Goal: Understand process/instructions: Learn about a topic

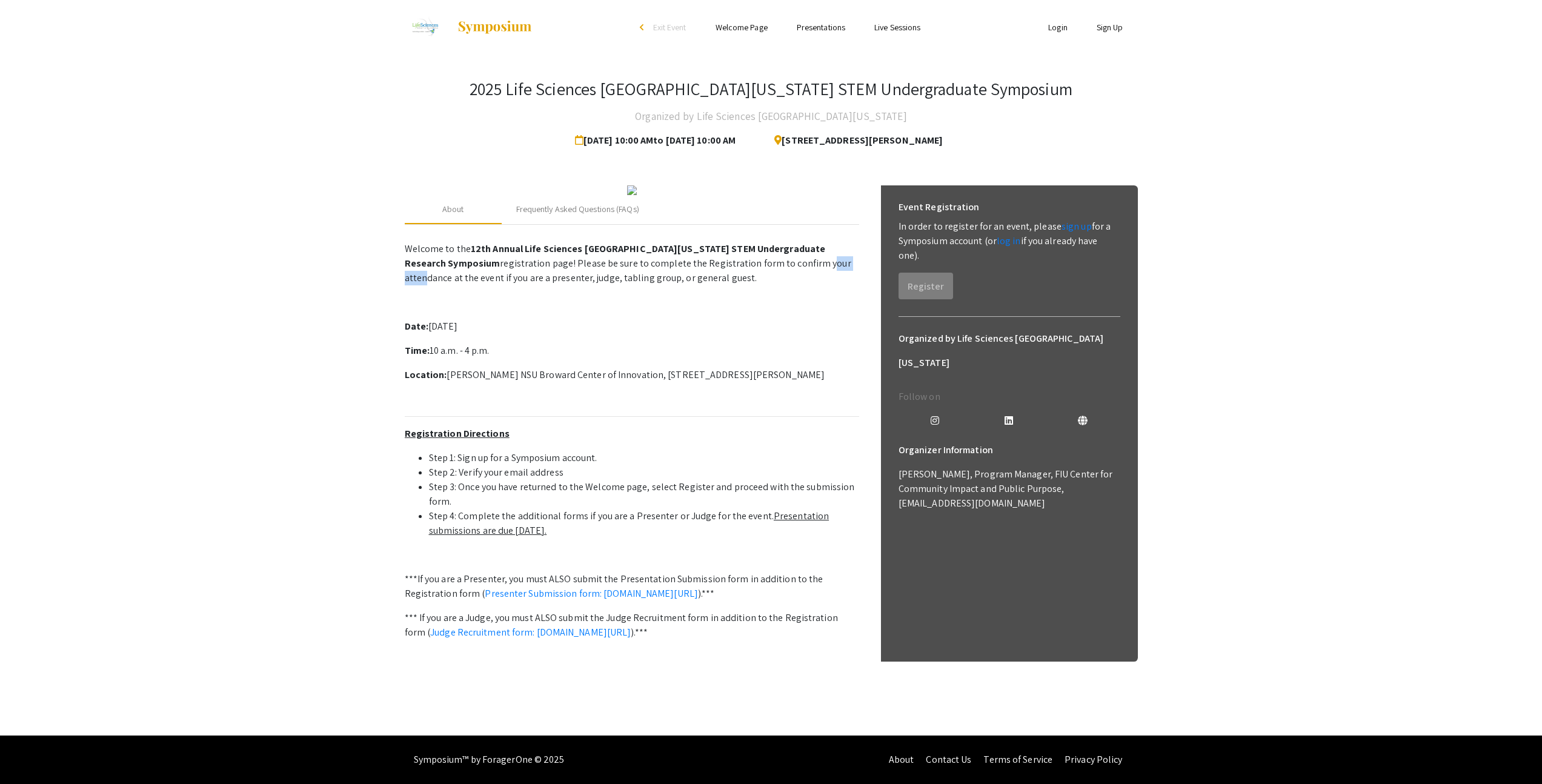
drag, startPoint x: 774, startPoint y: 376, endPoint x: 812, endPoint y: 378, distance: 38.1
click at [812, 286] on p "Welcome to the 12th Annual Life Sciences [GEOGRAPHIC_DATA][US_STATE] STEM Under…" at bounding box center [632, 264] width 454 height 43
drag, startPoint x: 489, startPoint y: 393, endPoint x: 557, endPoint y: 395, distance: 68.0
click at [557, 286] on p "Welcome to the 12th Annual Life Sciences [GEOGRAPHIC_DATA][US_STATE] STEM Under…" at bounding box center [632, 264] width 454 height 43
click at [637, 286] on p "Welcome to the 12th Annual Life Sciences [GEOGRAPHIC_DATA][US_STATE] STEM Under…" at bounding box center [632, 264] width 454 height 43
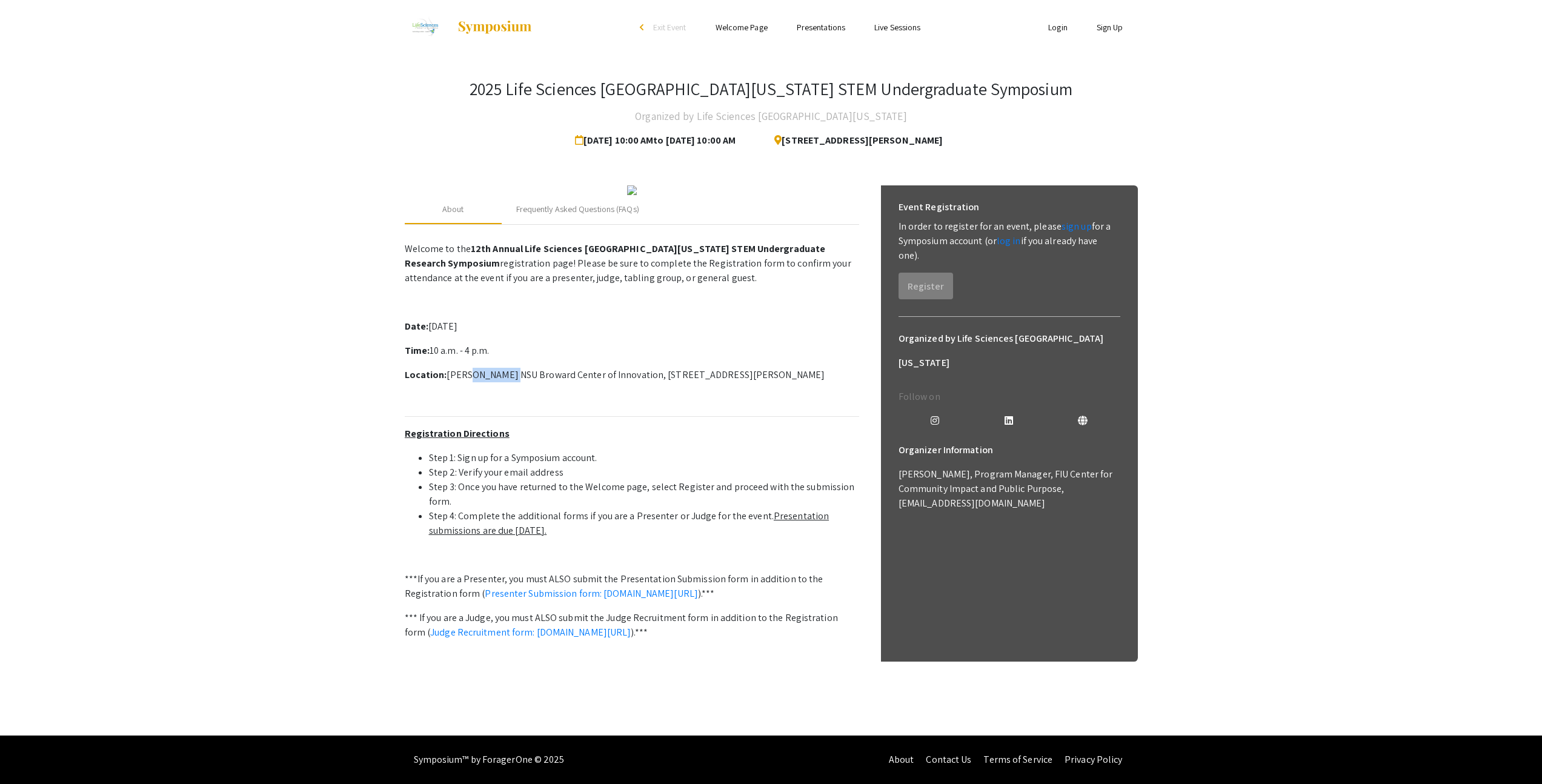
drag, startPoint x: 463, startPoint y: 491, endPoint x: 501, endPoint y: 491, distance: 38.0
click at [501, 383] on p "Location: [PERSON_NAME] NSU Broward Center of Innovation, [STREET_ADDRESS][PERS…" at bounding box center [632, 374] width 454 height 14
click at [560, 406] on p at bounding box center [632, 399] width 454 height 14
drag, startPoint x: 477, startPoint y: 500, endPoint x: 529, endPoint y: 500, distance: 52.0
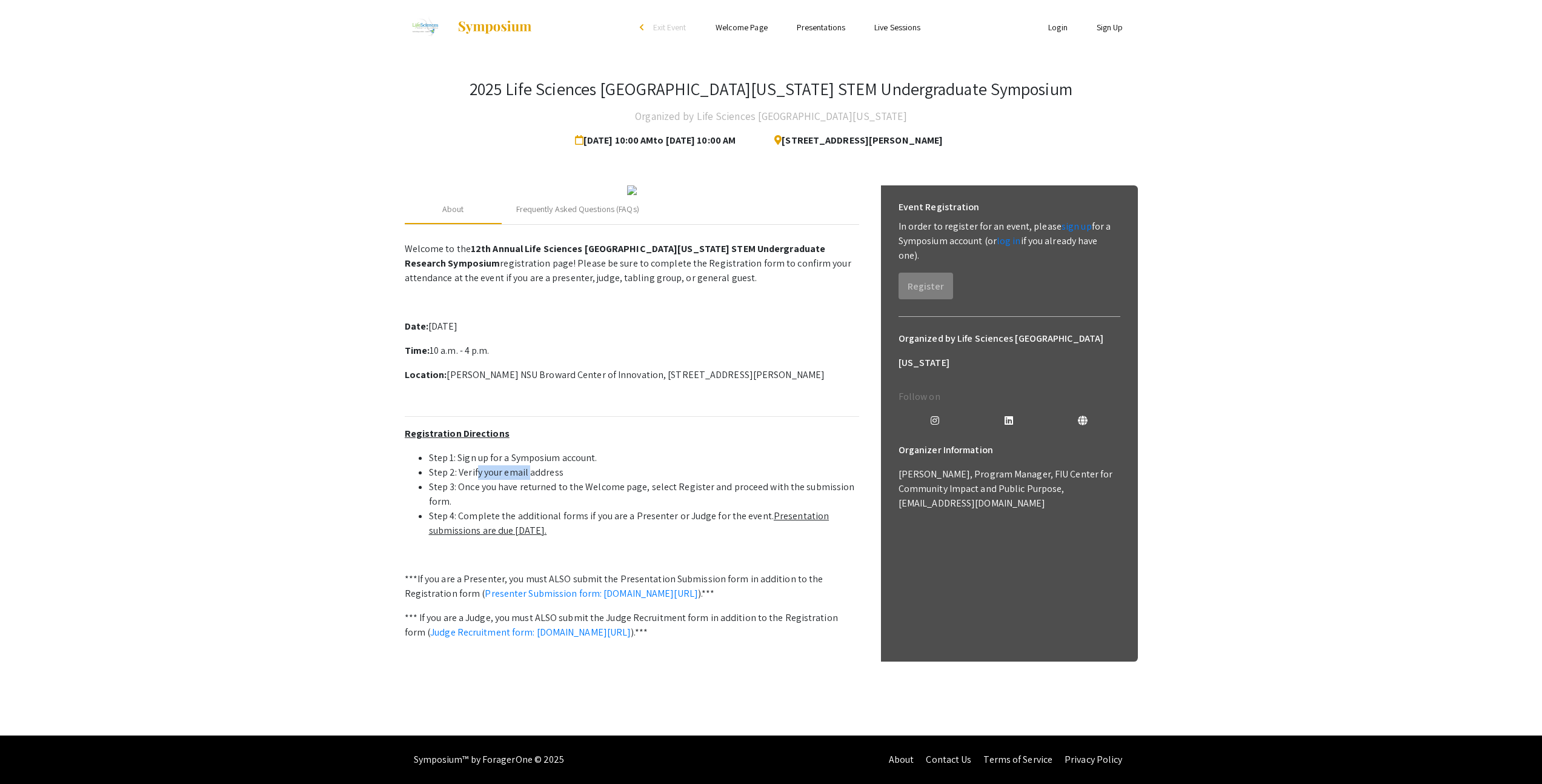
click at [529, 480] on li "Step 2: Verify your email address" at bounding box center [644, 472] width 431 height 14
drag, startPoint x: 471, startPoint y: 510, endPoint x: 652, endPoint y: 508, distance: 181.0
click at [652, 508] on li "Step 3: Once you have returned to the Welcome page, select Register and proceed…" at bounding box center [644, 494] width 431 height 29
click at [754, 532] on li "Step 4: Complete the additional forms if you are a Presenter or Judge for the e…" at bounding box center [644, 523] width 431 height 29
drag, startPoint x: 742, startPoint y: 508, endPoint x: 771, endPoint y: 515, distance: 29.8
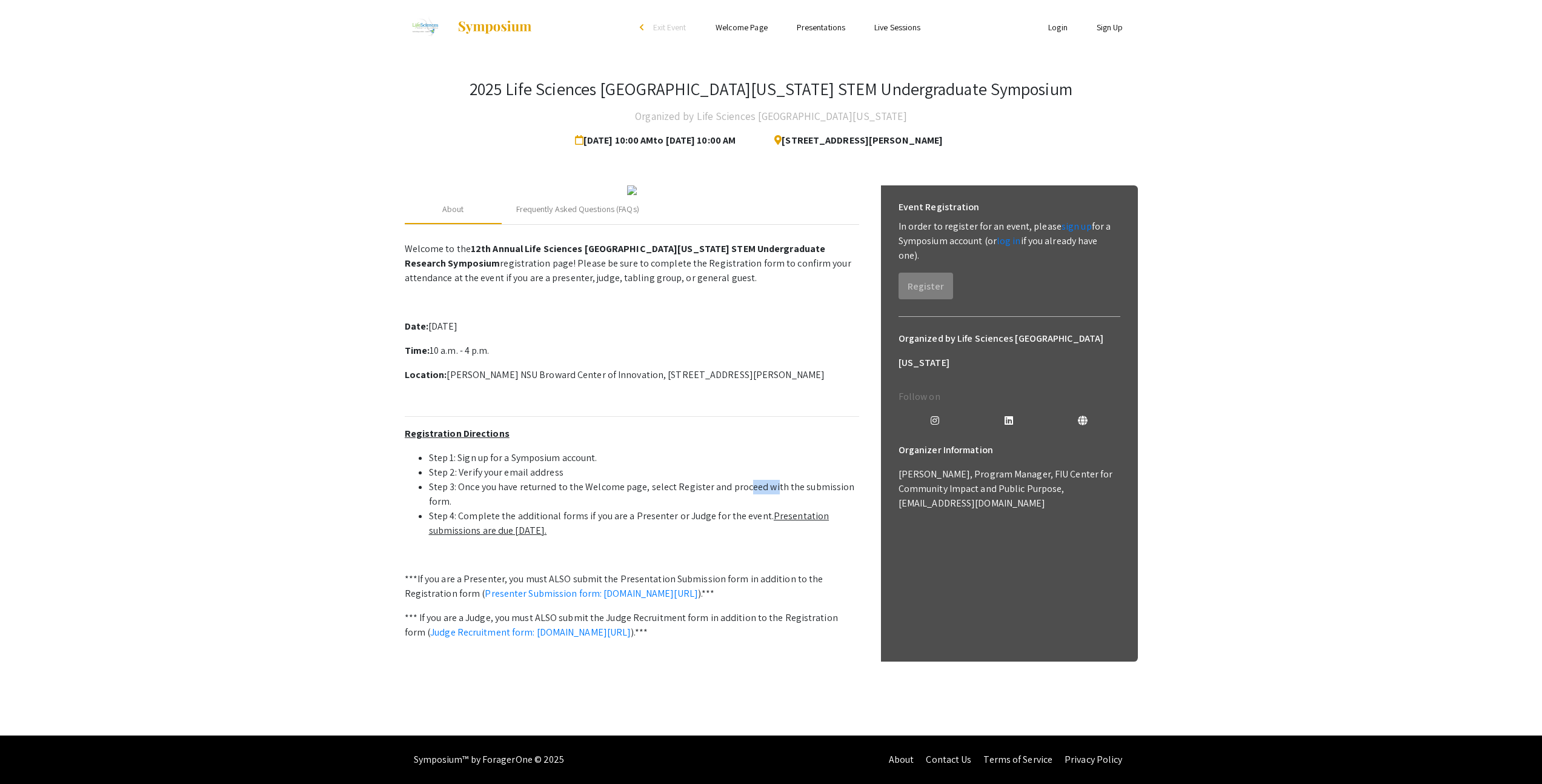
click at [771, 509] on li "Step 3: Once you have returned to the Welcome page, select Register and proceed…" at bounding box center [644, 494] width 431 height 29
click at [724, 509] on li "Step 3: Once you have returned to the Welcome page, select Register and proceed…" at bounding box center [644, 494] width 431 height 29
drag, startPoint x: 468, startPoint y: 540, endPoint x: 720, endPoint y: 543, distance: 252.0
click at [720, 538] on li "Step 4: Complete the additional forms if you are a Presenter or Judge for the e…" at bounding box center [644, 523] width 431 height 29
click at [717, 538] on li "Step 4: Complete the additional forms if you are a Presenter or Judge for the e…" at bounding box center [644, 523] width 431 height 29
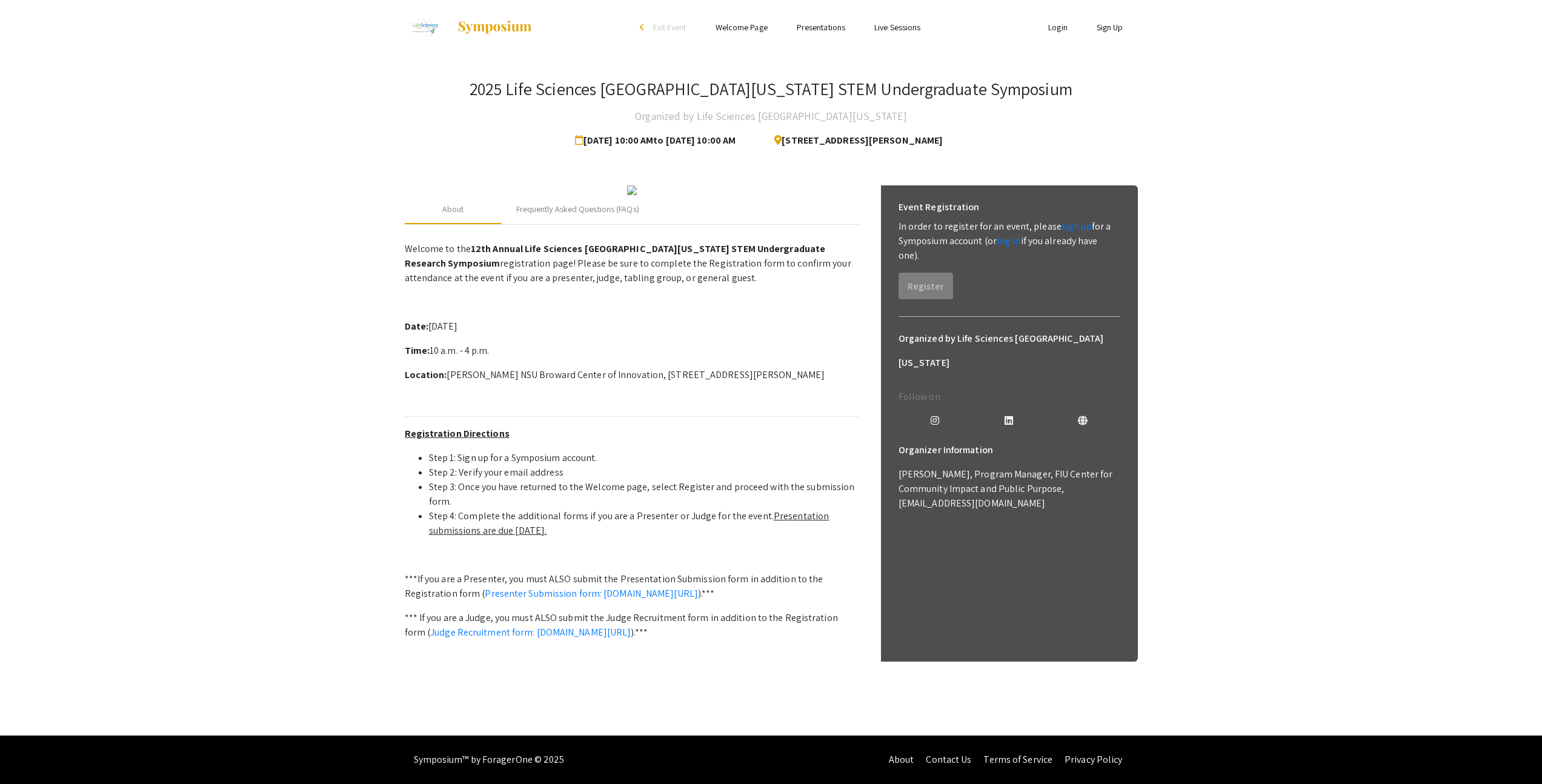
scroll to position [86, 0]
